Goal: Navigation & Orientation: Find specific page/section

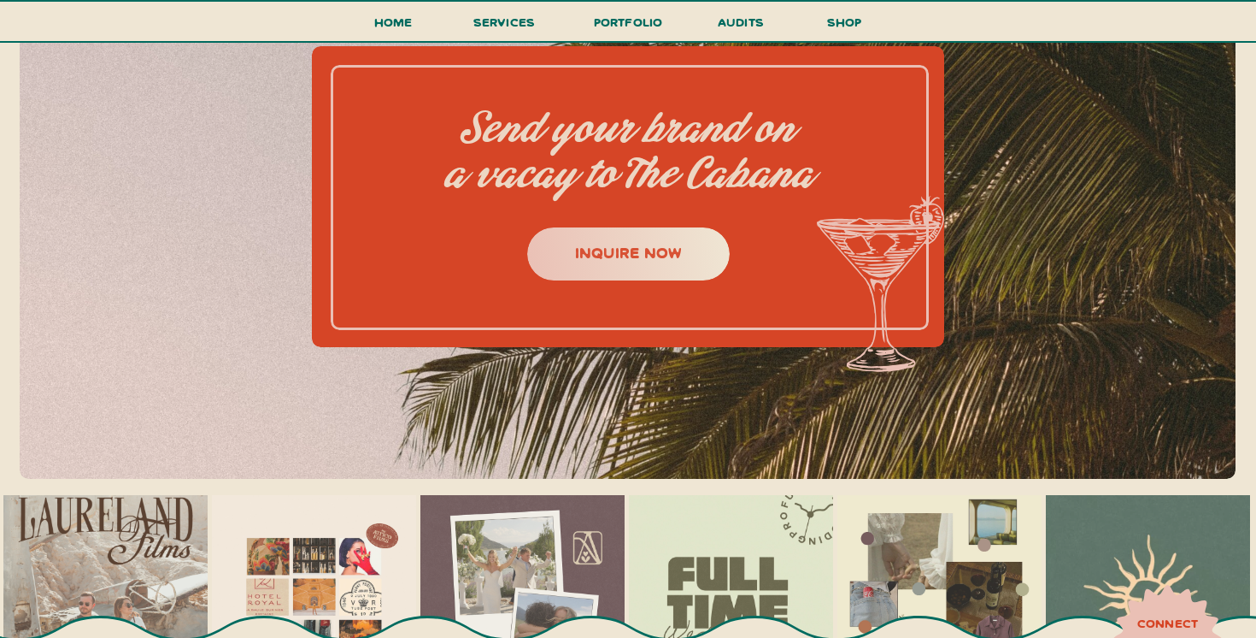
scroll to position [7141, 0]
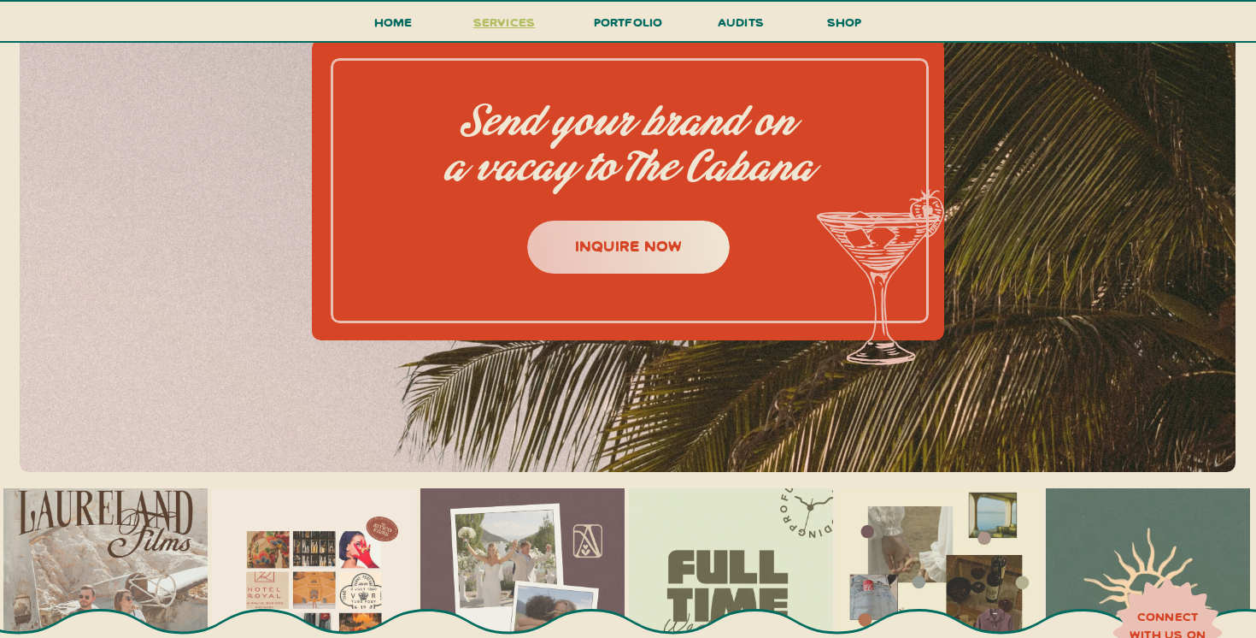
click at [487, 18] on span "services" at bounding box center [504, 22] width 62 height 16
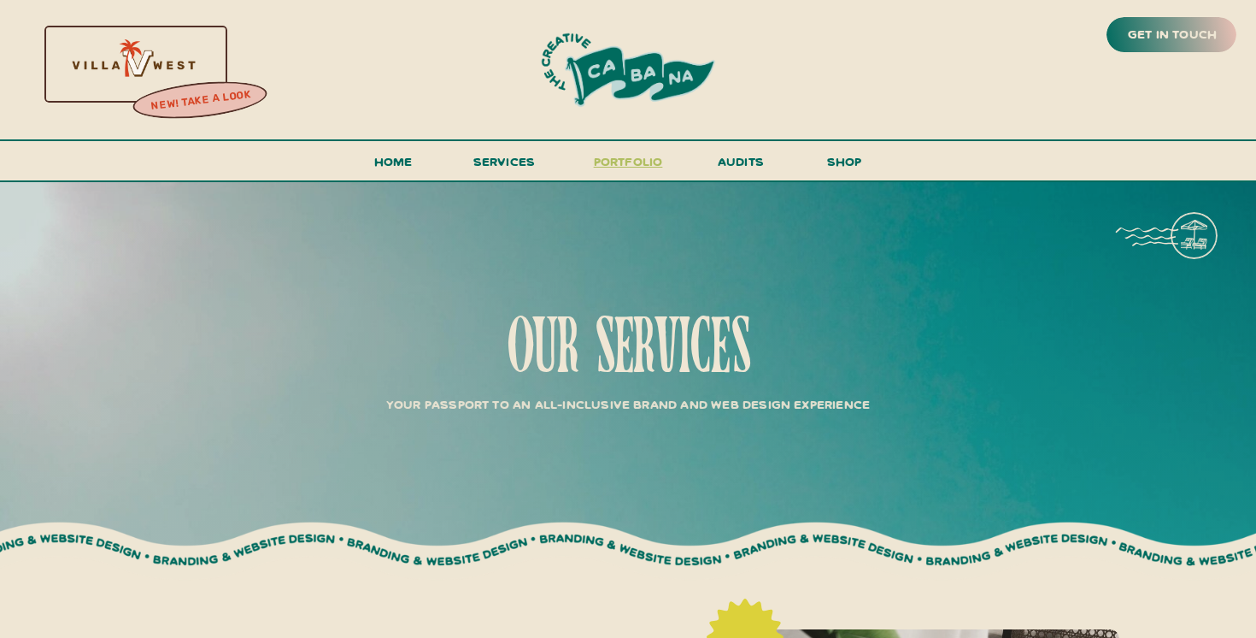
click at [636, 151] on h3 "portfolio" at bounding box center [628, 166] width 80 height 32
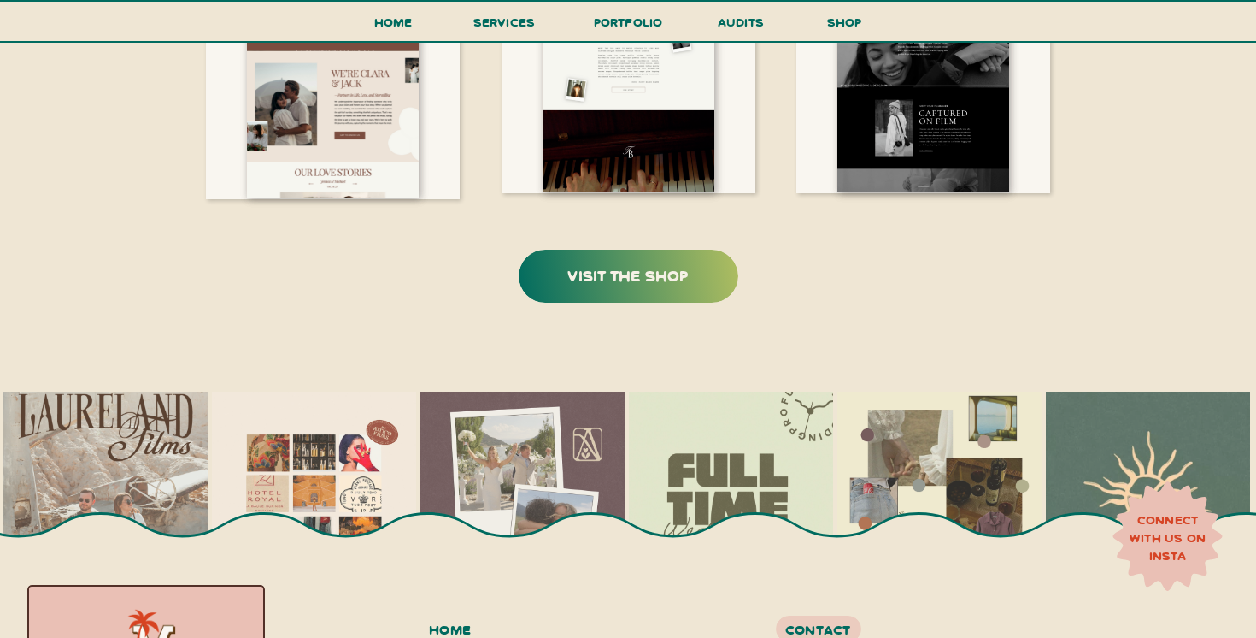
scroll to position [3783, 0]
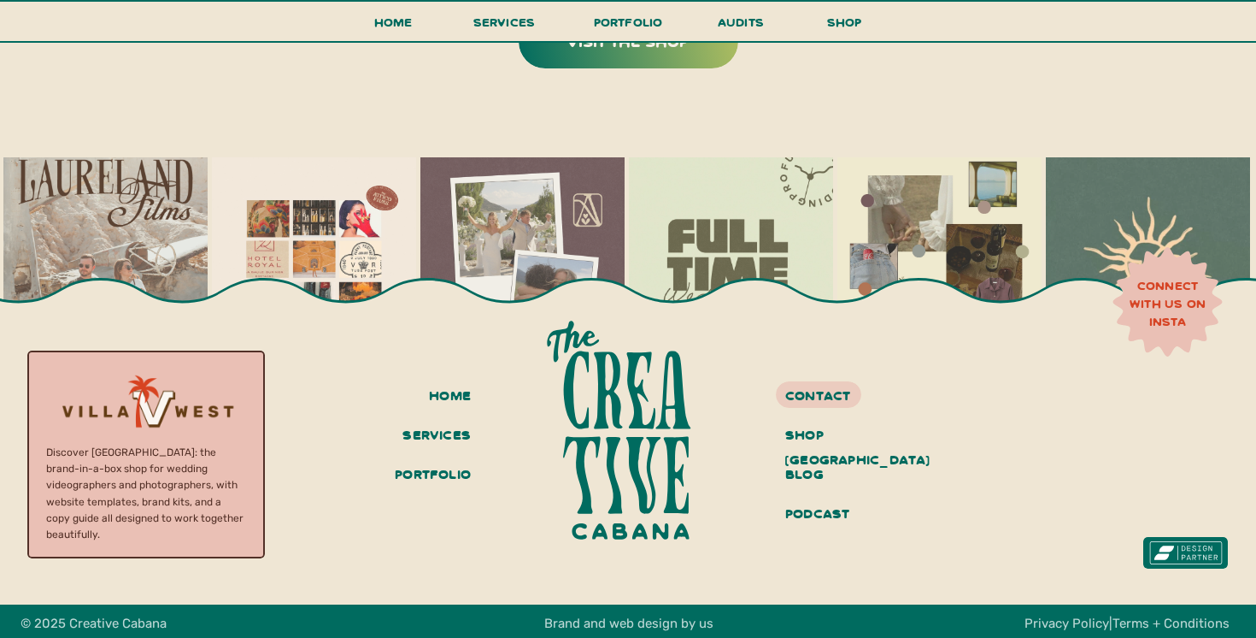
click at [303, 226] on img at bounding box center [314, 259] width 204 height 204
